Goal: Check status: Check status

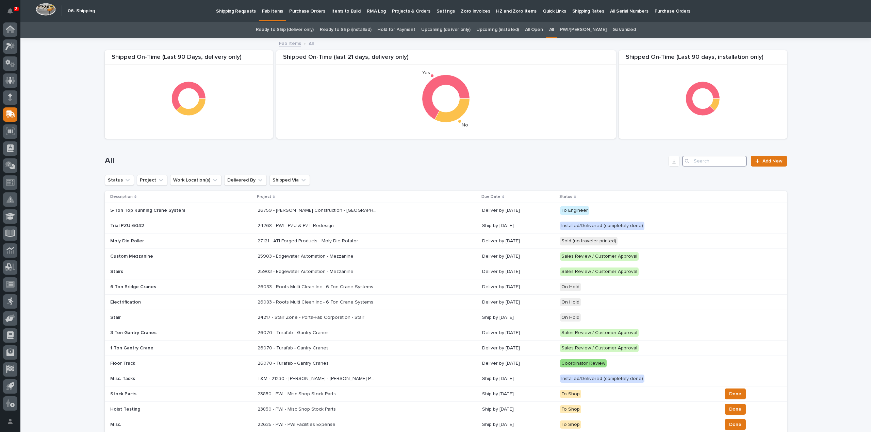
click at [718, 159] on input "Search" at bounding box center [714, 161] width 65 height 11
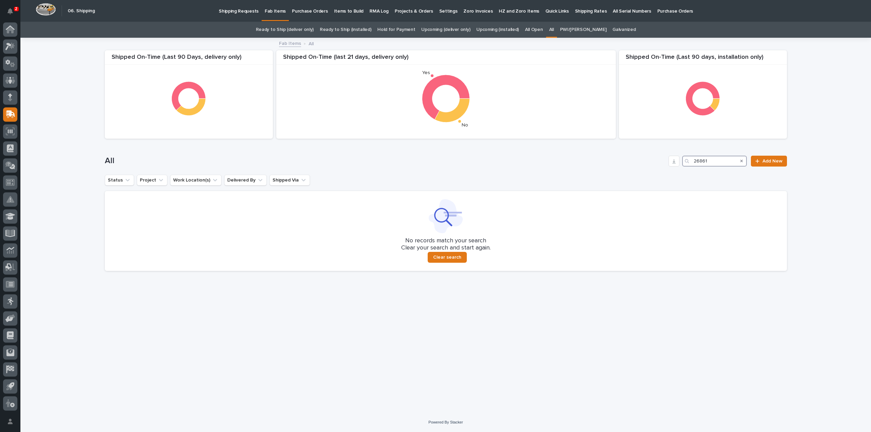
drag, startPoint x: 718, startPoint y: 163, endPoint x: 672, endPoint y: 167, distance: 45.8
click at [672, 167] on div "All 26861 Add New" at bounding box center [446, 158] width 682 height 33
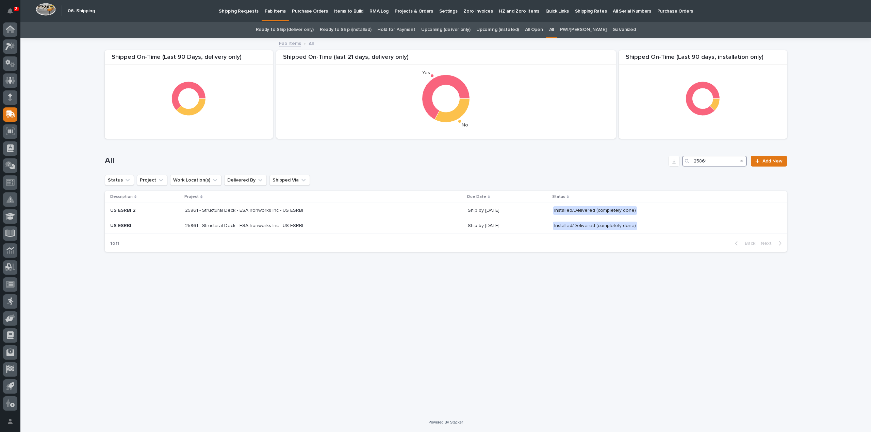
drag, startPoint x: 713, startPoint y: 160, endPoint x: 689, endPoint y: 169, distance: 26.2
click at [689, 169] on div "All 25861 Add New" at bounding box center [446, 158] width 682 height 33
drag, startPoint x: 718, startPoint y: 165, endPoint x: 683, endPoint y: 175, distance: 36.3
click at [683, 175] on div "All 26681 Add New" at bounding box center [446, 158] width 682 height 33
drag, startPoint x: 727, startPoint y: 165, endPoint x: 673, endPoint y: 173, distance: 55.3
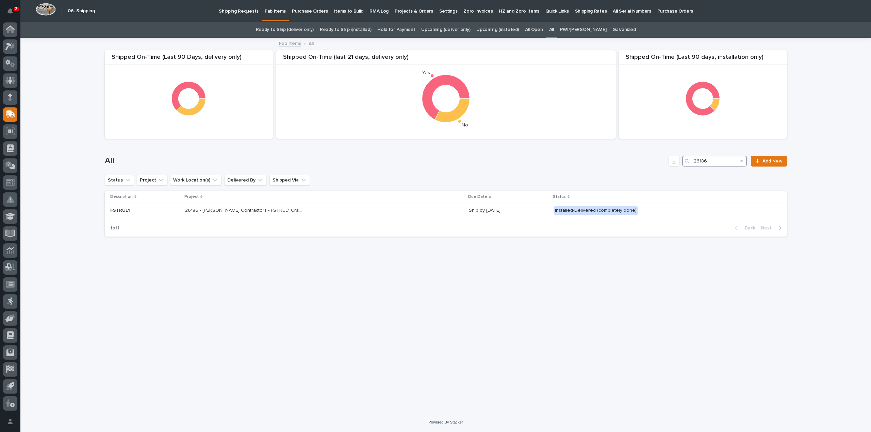
click at [673, 173] on div "All 26186 Add New" at bounding box center [446, 158] width 682 height 33
type input "26186"
click at [353, 29] on link "Ready to Ship (installed)" at bounding box center [345, 30] width 51 height 16
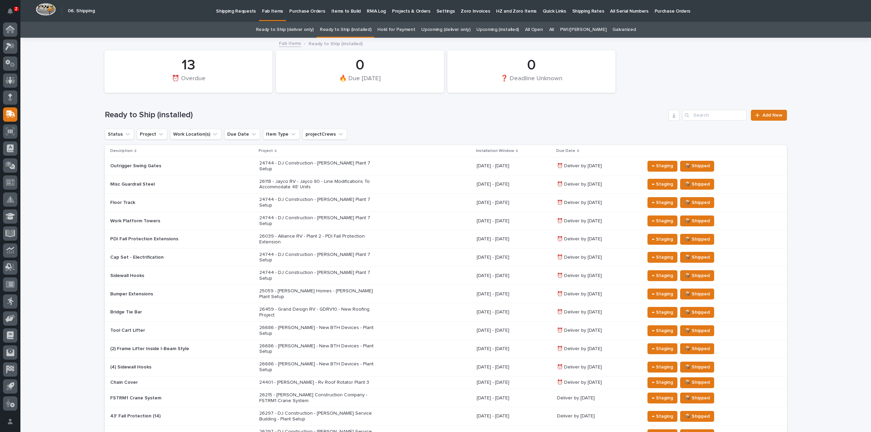
click at [311, 29] on link "Ready to Ship (deliver only)" at bounding box center [285, 30] width 58 height 16
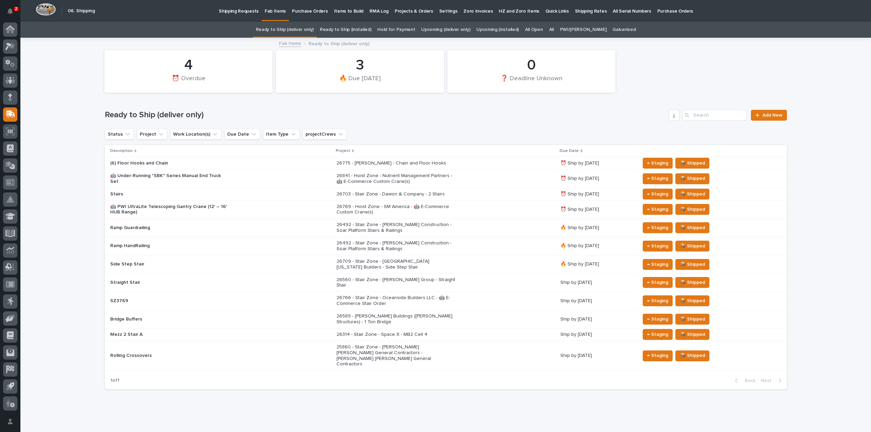
click at [363, 178] on p "26841 - Hoist Zone - Nutrient Management Partners - 🤖 E-Commerce Custom Crane(s)" at bounding box center [396, 179] width 119 height 12
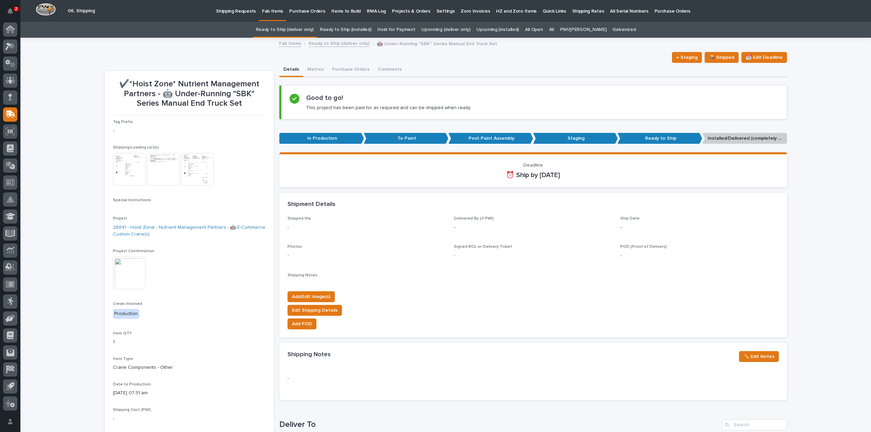
click at [126, 171] on img at bounding box center [129, 169] width 33 height 33
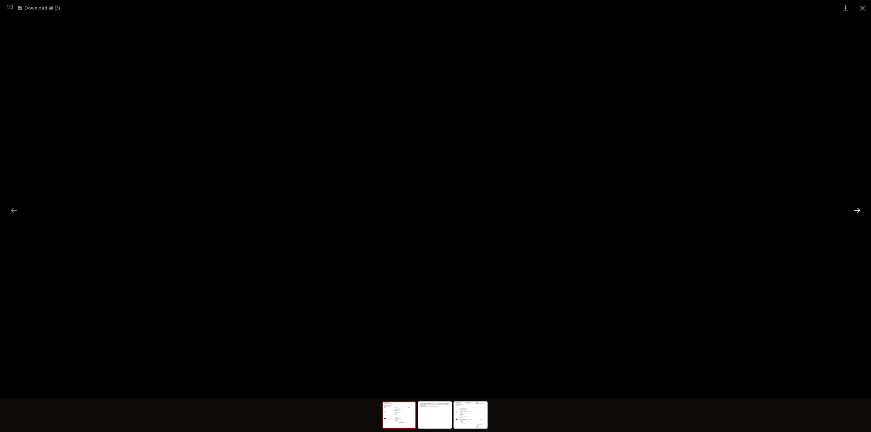
click at [857, 213] on button "Next slide" at bounding box center [857, 210] width 14 height 13
click at [856, 213] on button "Next slide" at bounding box center [857, 210] width 14 height 13
click at [864, 6] on button "Close gallery" at bounding box center [862, 8] width 17 height 16
